Goal: Navigation & Orientation: Find specific page/section

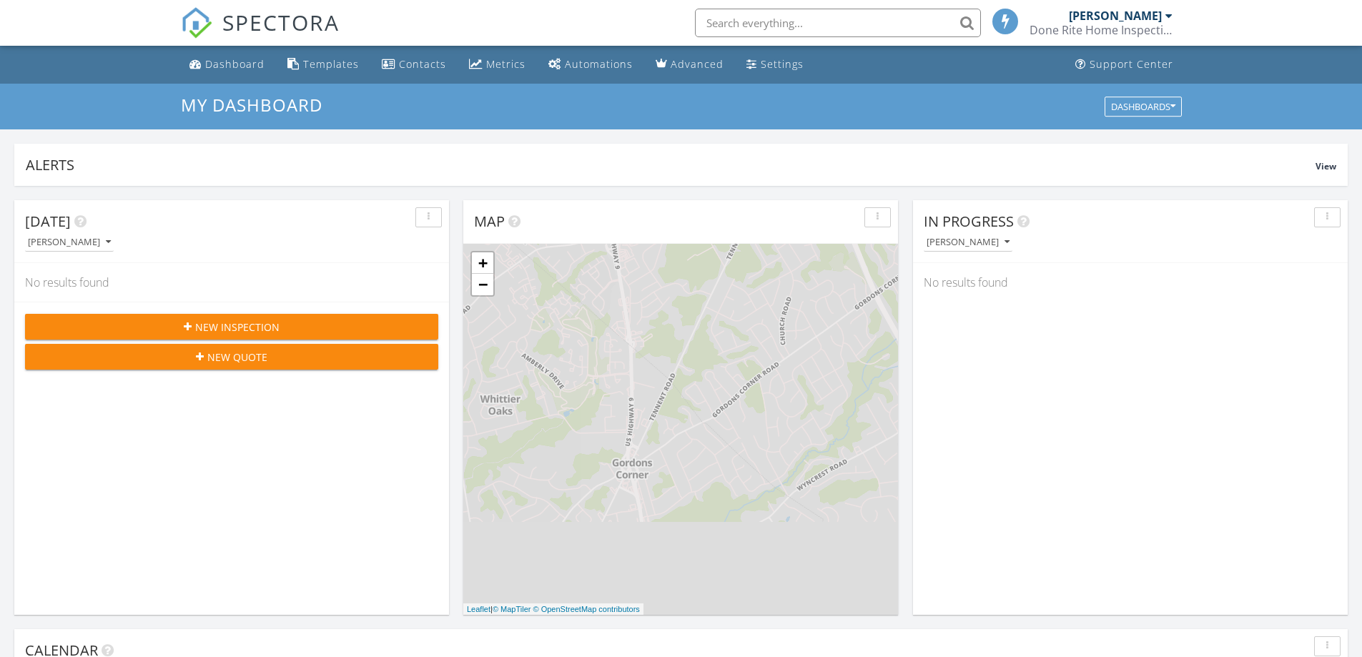
scroll to position [7, 7]
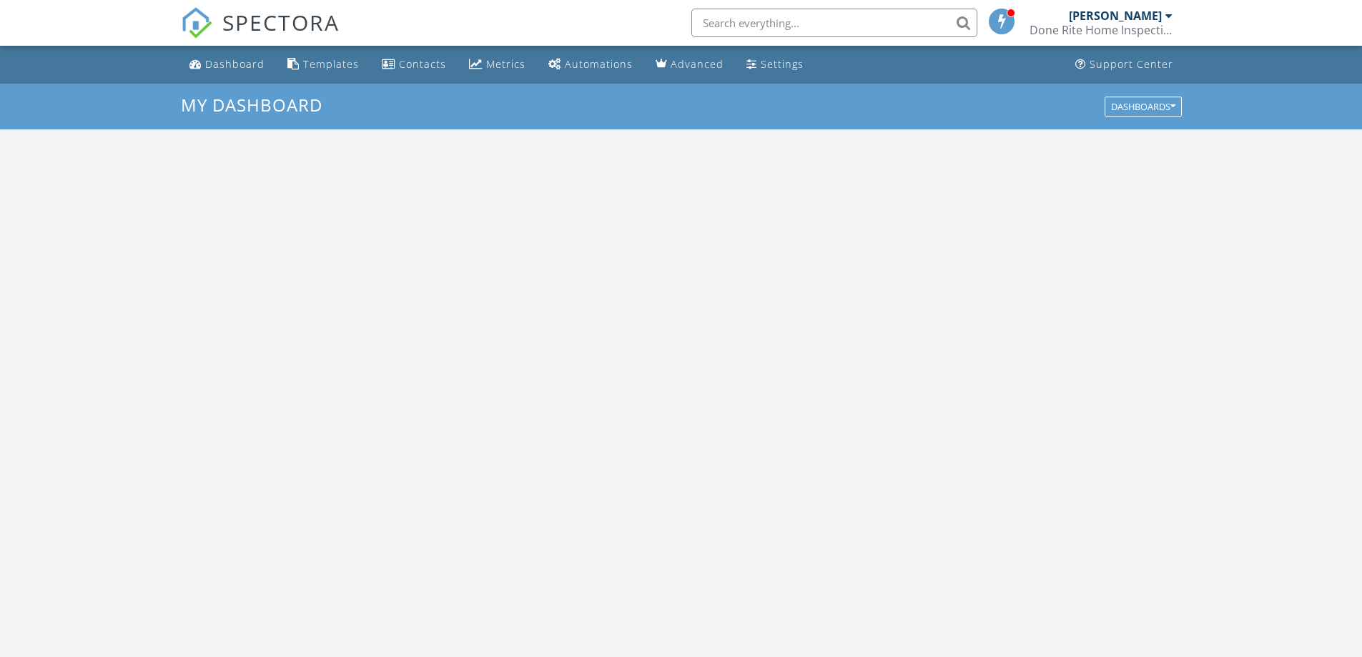
scroll to position [1324, 1385]
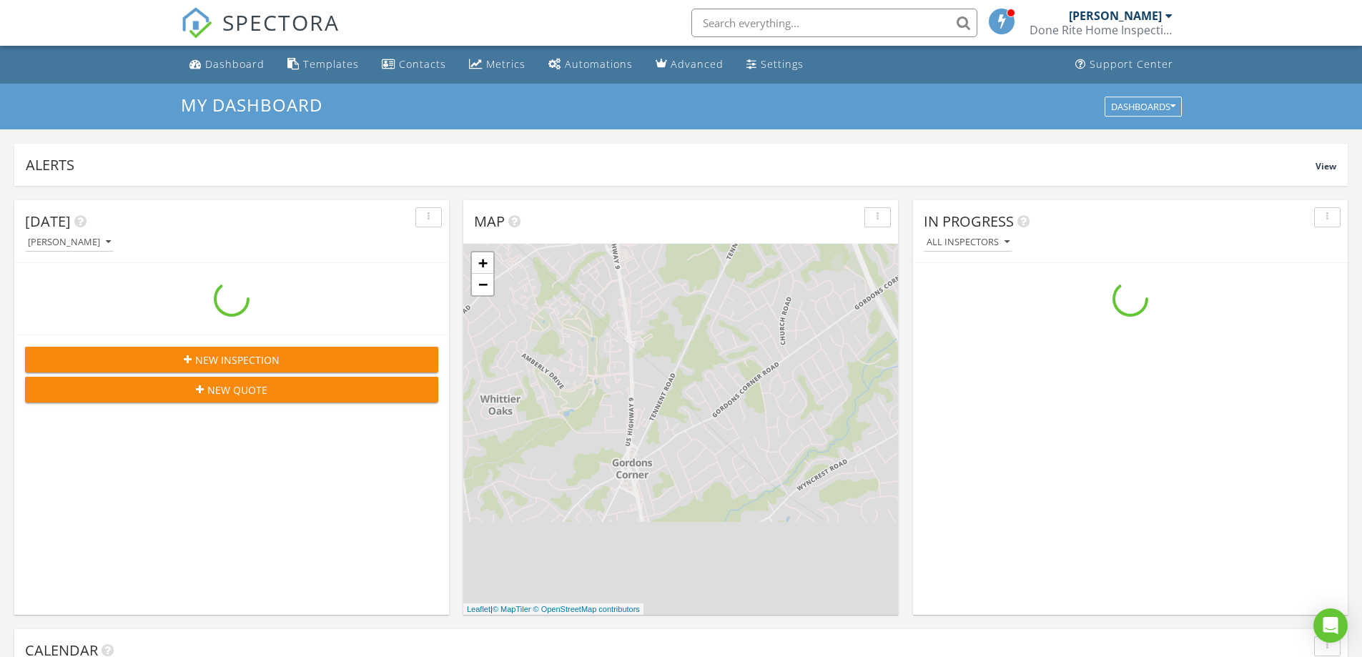
scroll to position [1324, 1385]
